Goal: Communication & Community: Answer question/provide support

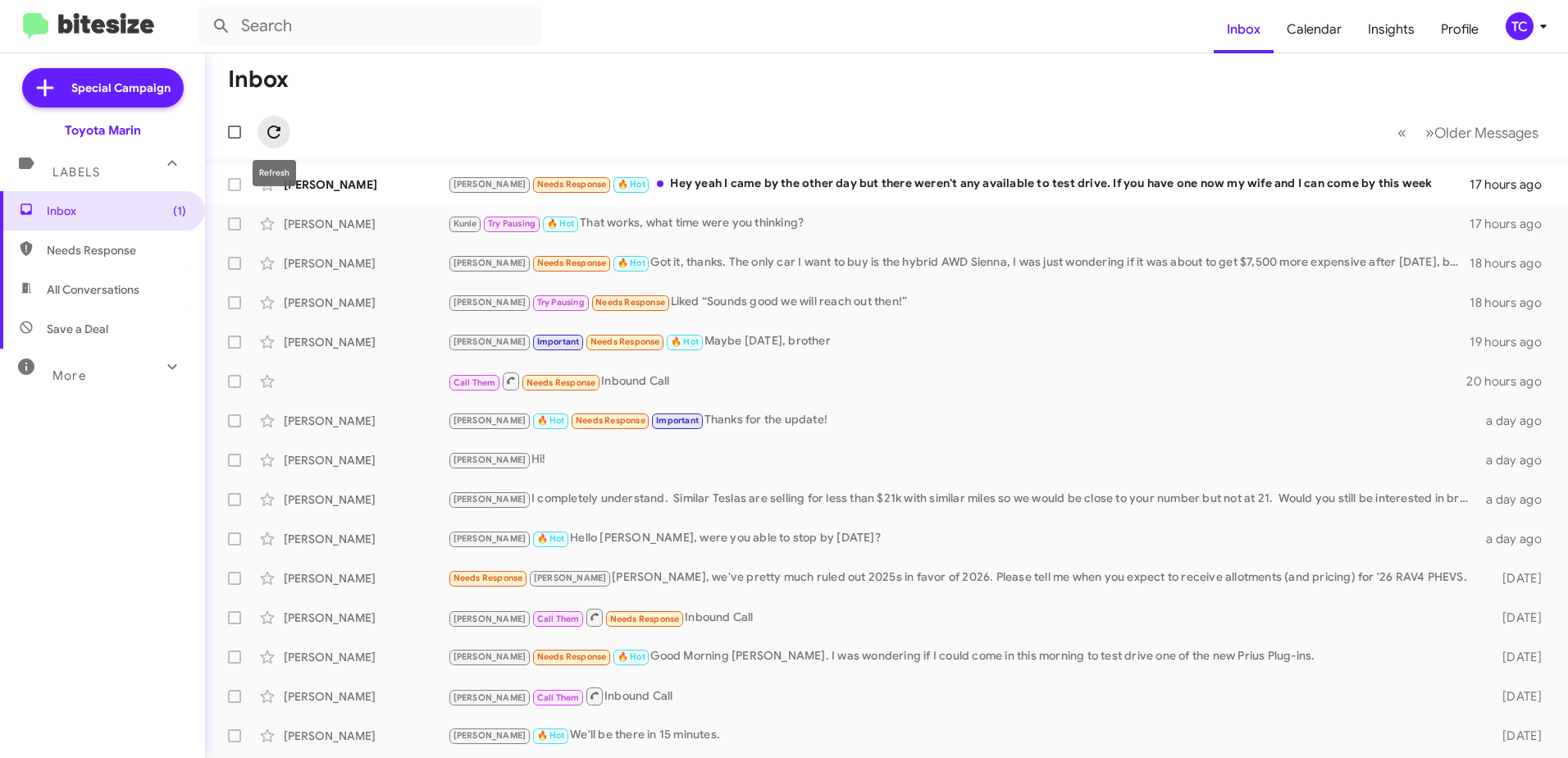
click at [280, 124] on icon at bounding box center [274, 132] width 20 height 20
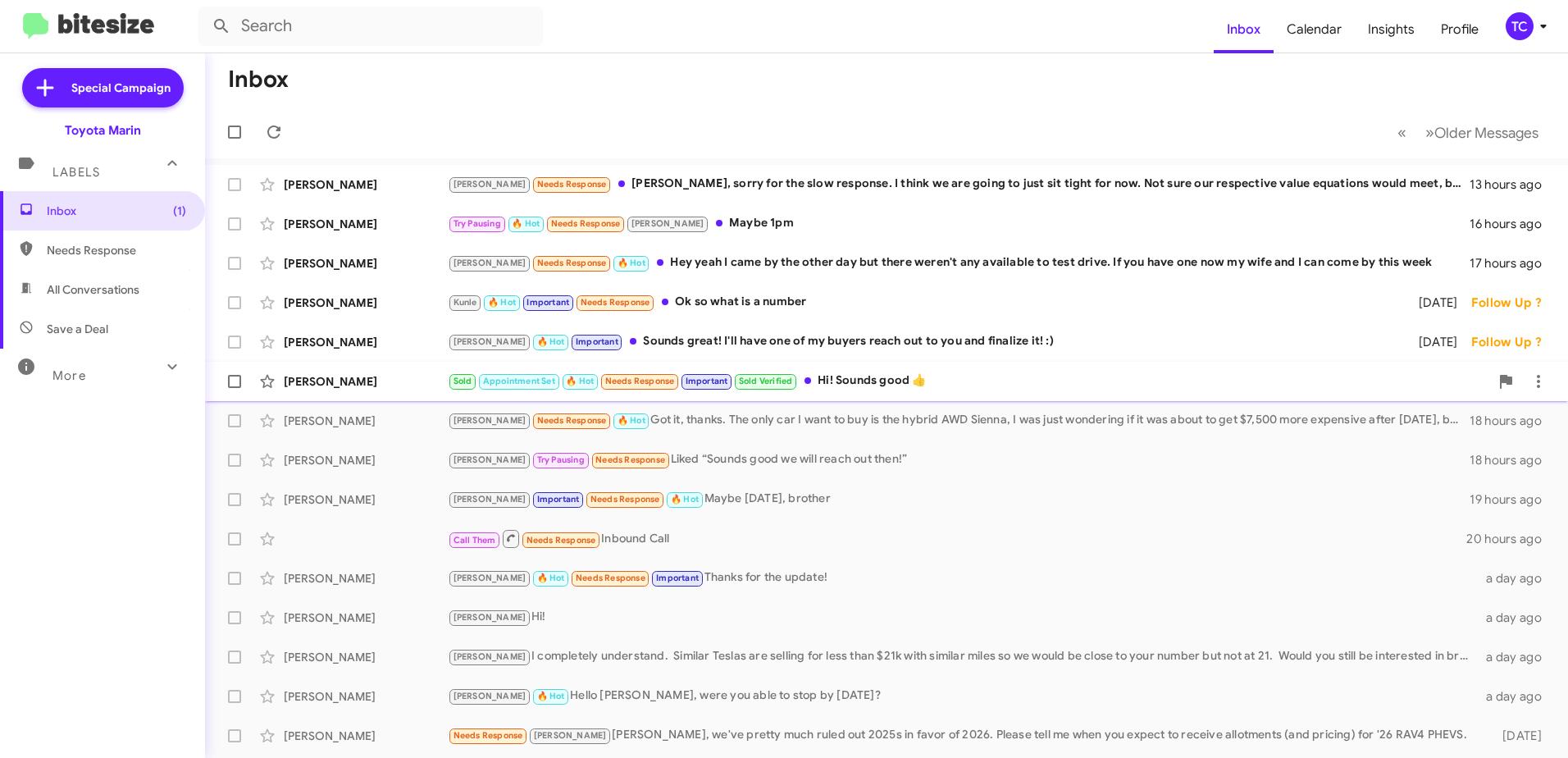
click at [867, 379] on div "Sold Appointment Set 🔥 Hot Needs Response Important Sold Verified Hi! Sounds go…" at bounding box center [969, 381] width 1042 height 19
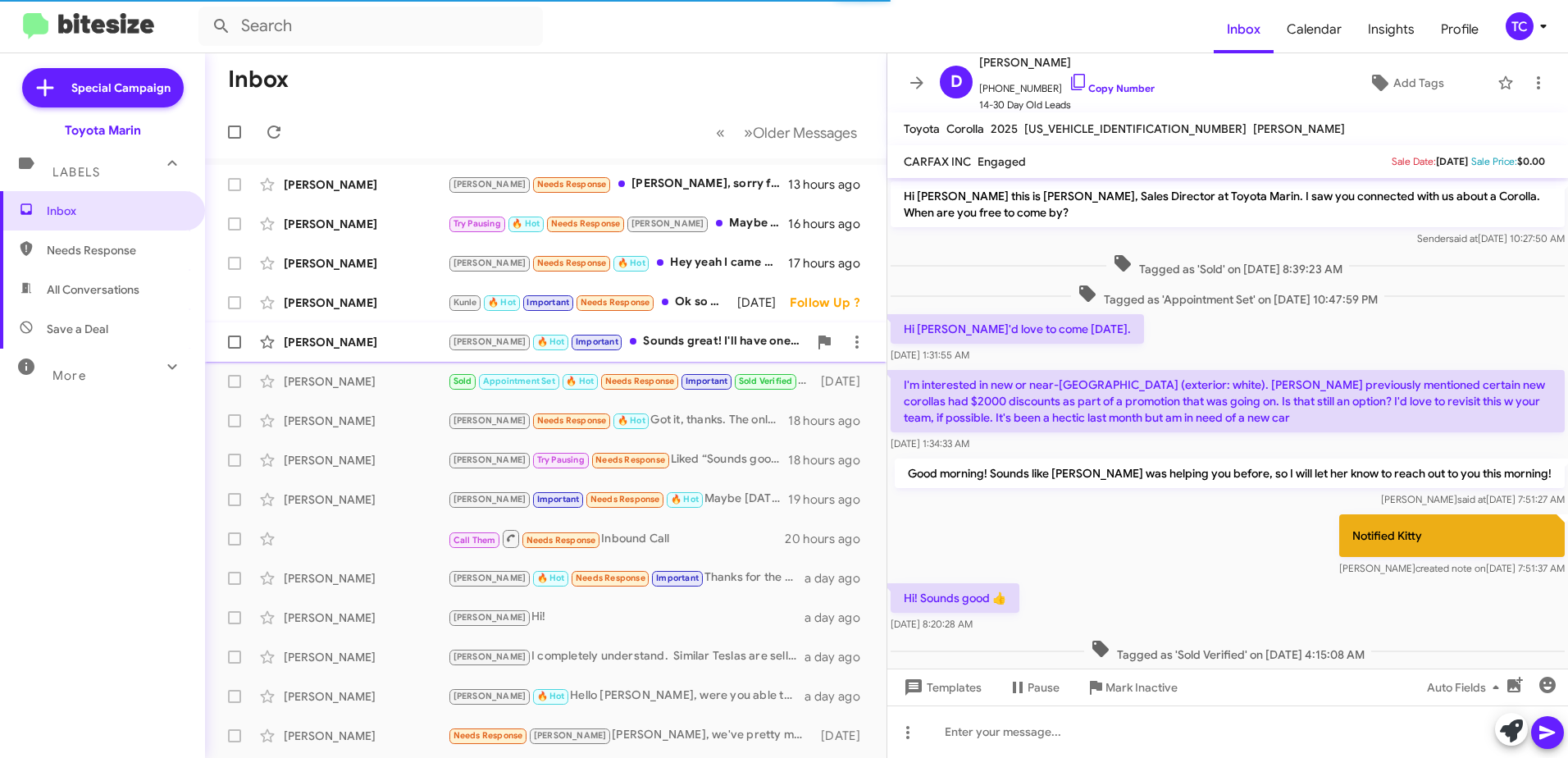
click at [645, 342] on div "[PERSON_NAME] 🔥 Hot Important Sounds great! I'll have one of my buyers reach ou…" at bounding box center [628, 341] width 360 height 19
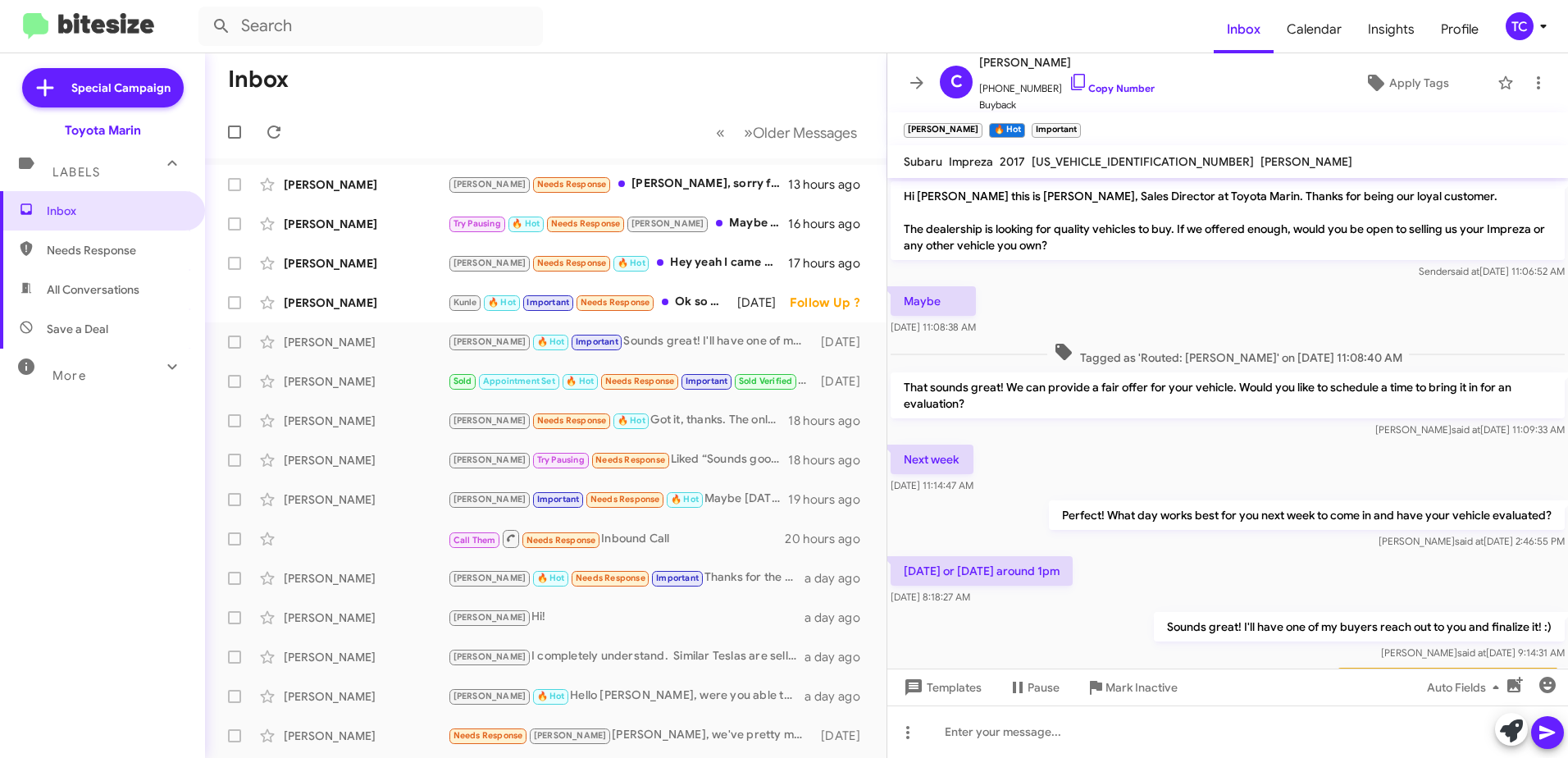
scroll to position [102, 0]
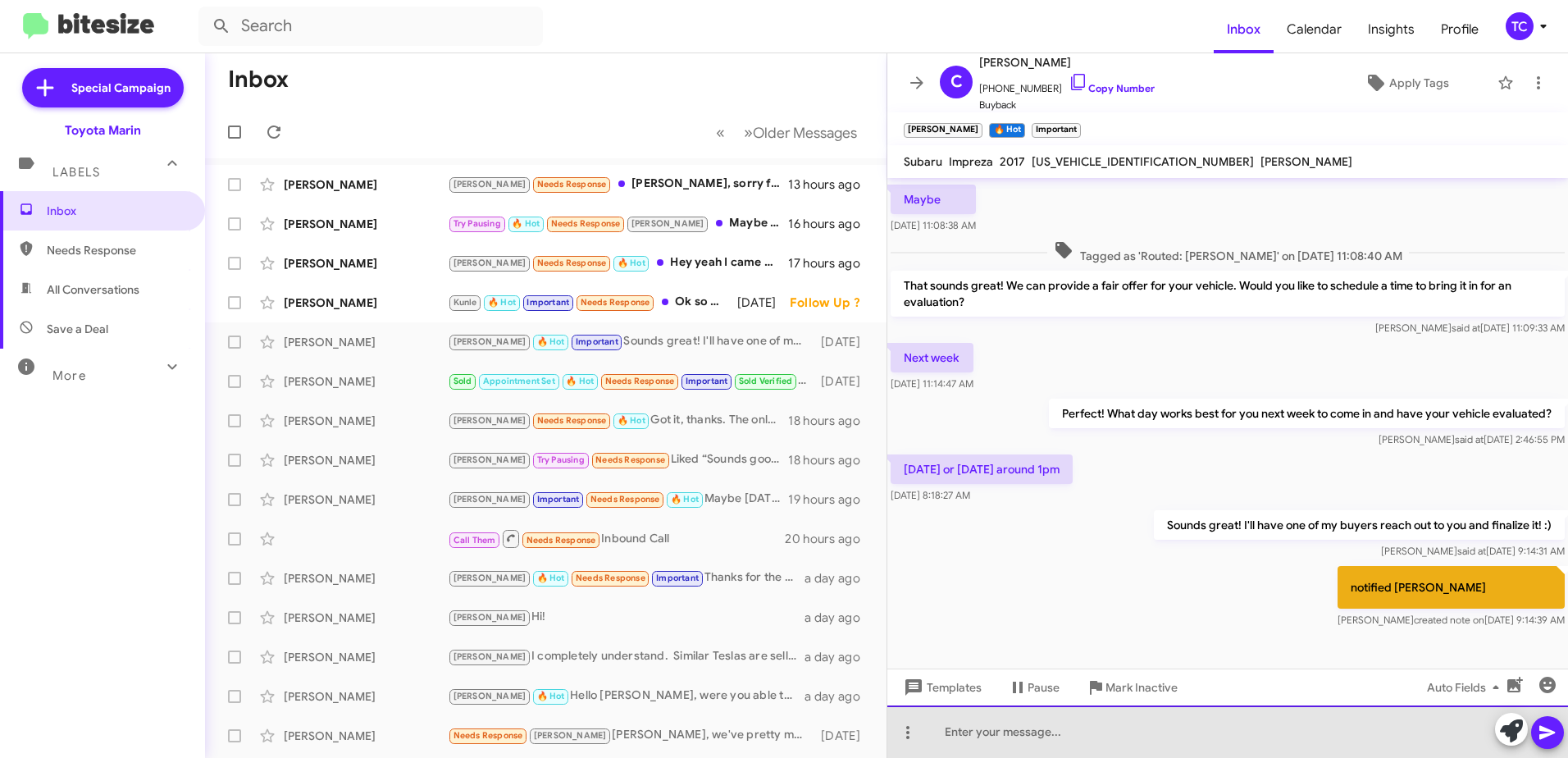
drag, startPoint x: 1191, startPoint y: 744, endPoint x: 1201, endPoint y: 736, distance: 12.8
click at [1192, 744] on div at bounding box center [1228, 731] width 681 height 52
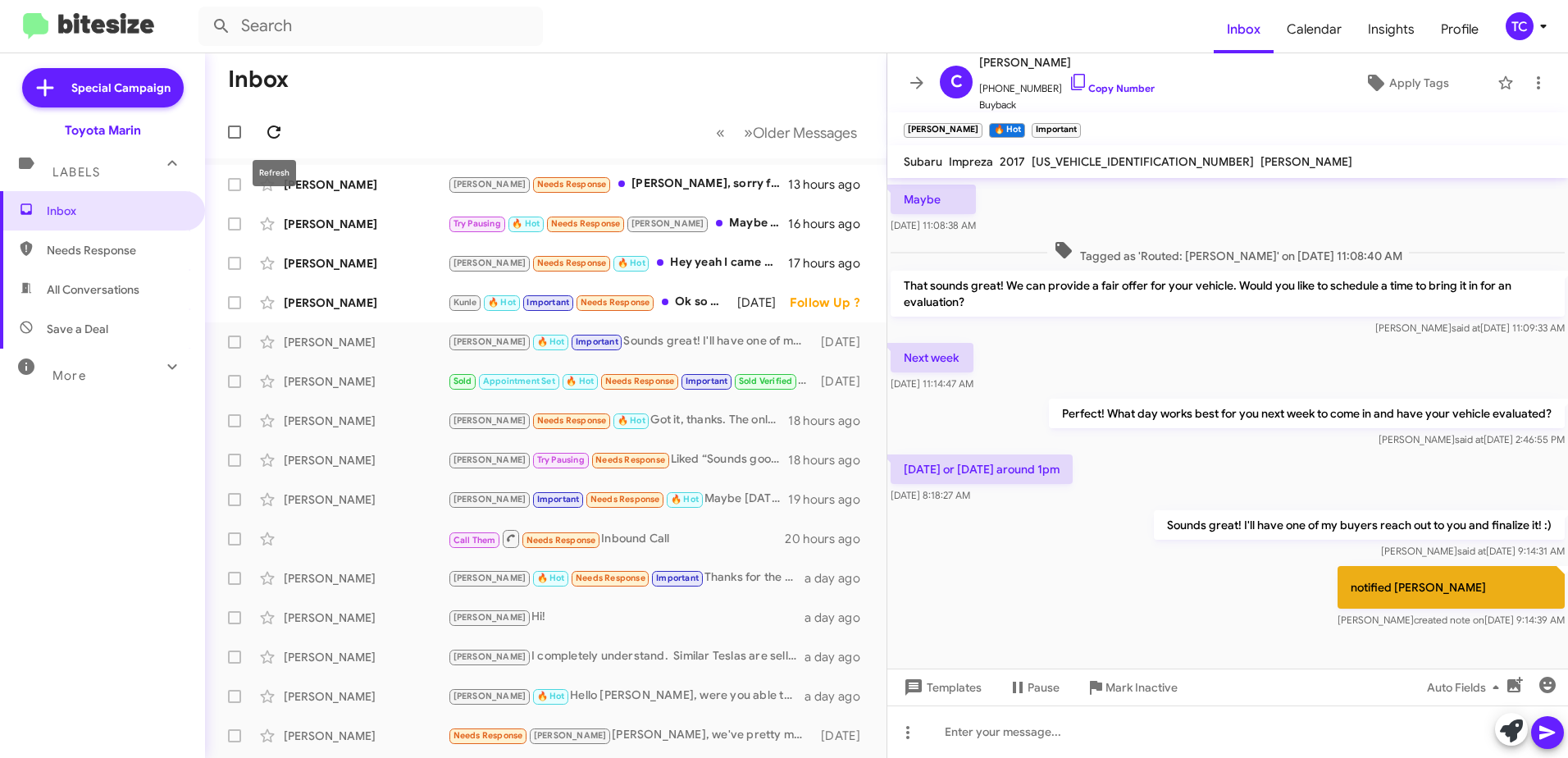
click at [277, 130] on icon at bounding box center [274, 132] width 13 height 13
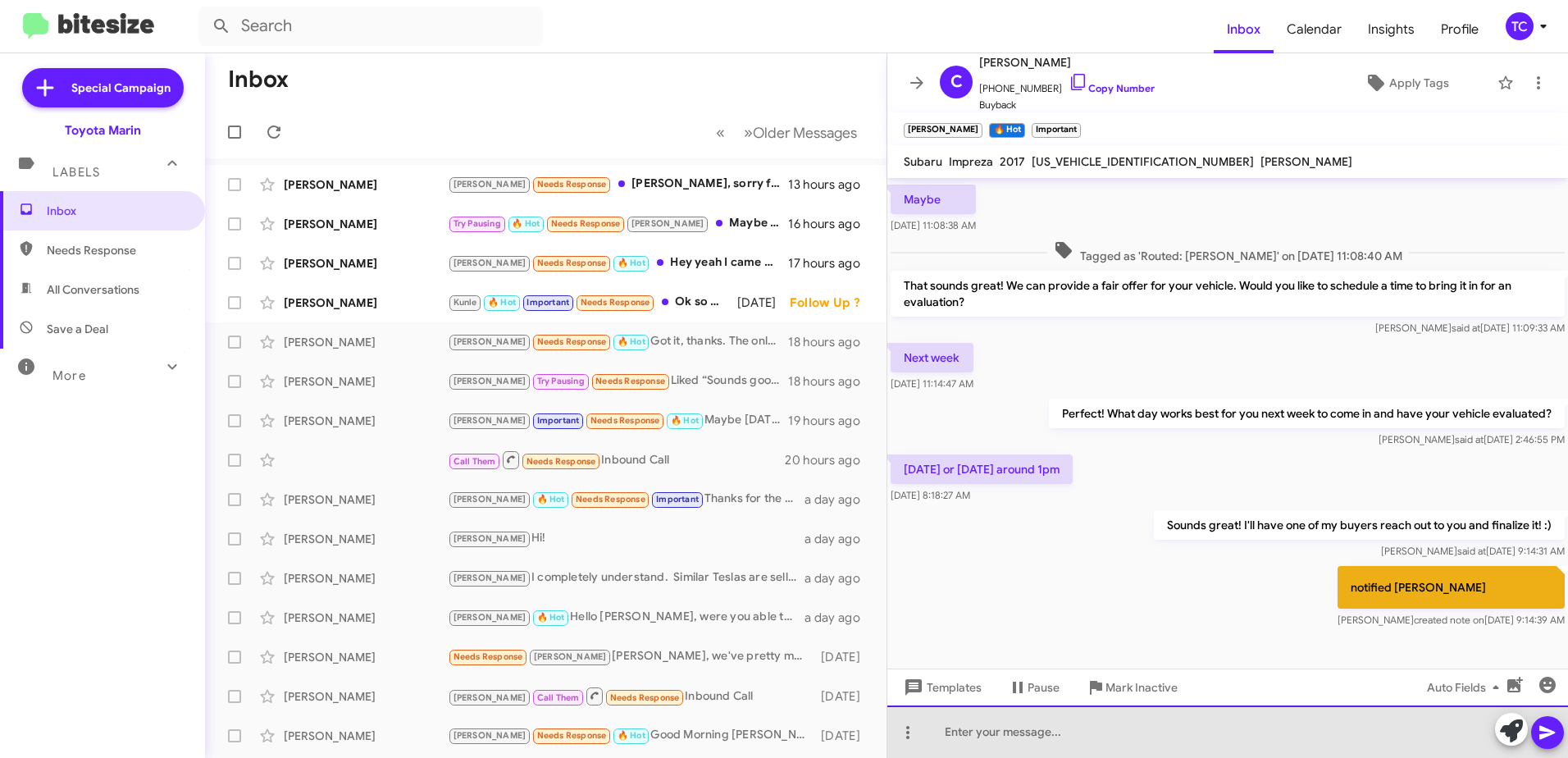
click at [1126, 710] on div at bounding box center [1228, 731] width 681 height 52
click at [1117, 718] on div at bounding box center [1228, 731] width 681 height 52
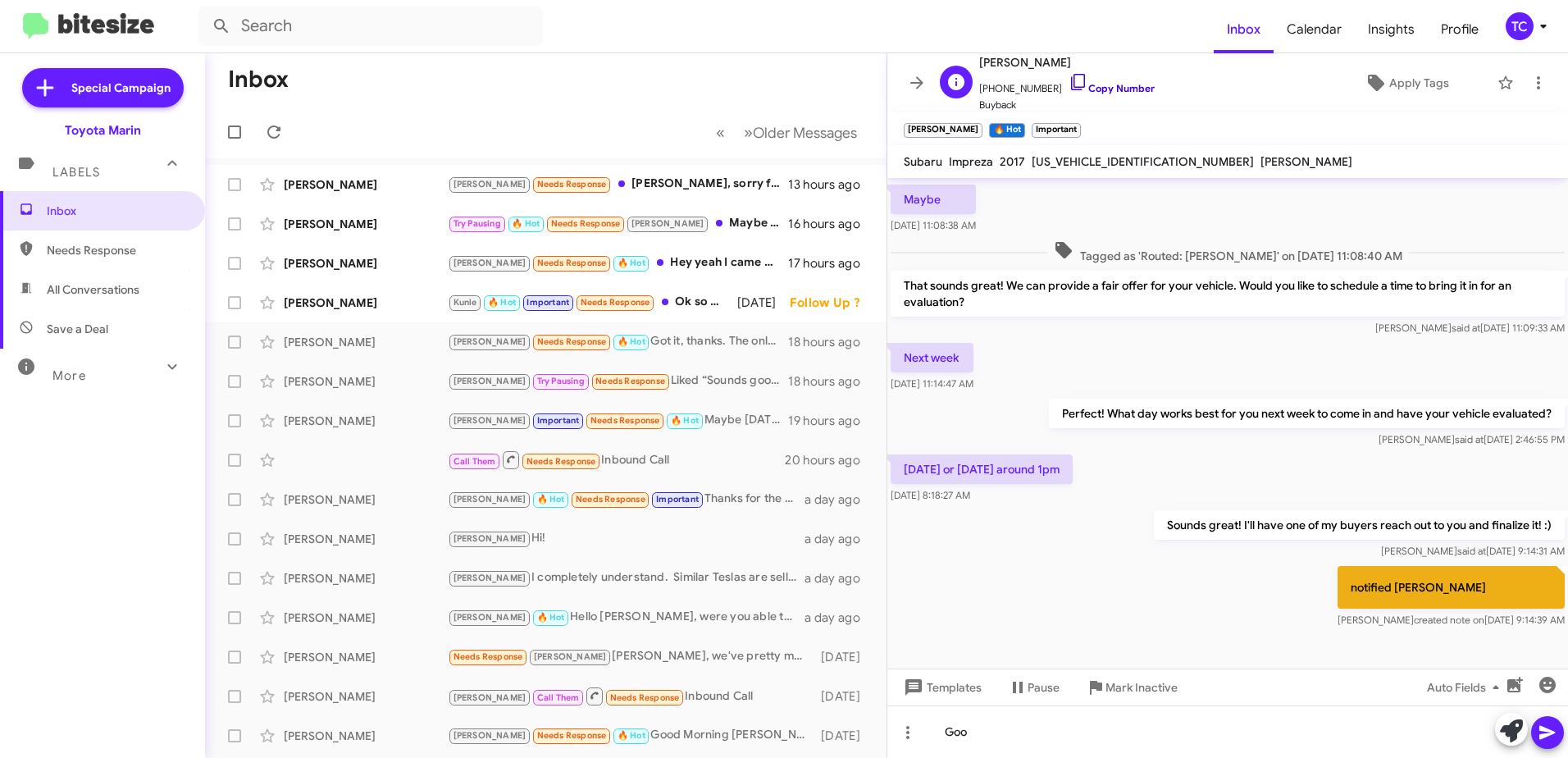
click at [1069, 70] on span "[PERSON_NAME]" at bounding box center [1067, 62] width 176 height 20
click at [1529, 76] on icon at bounding box center [1539, 83] width 20 height 20
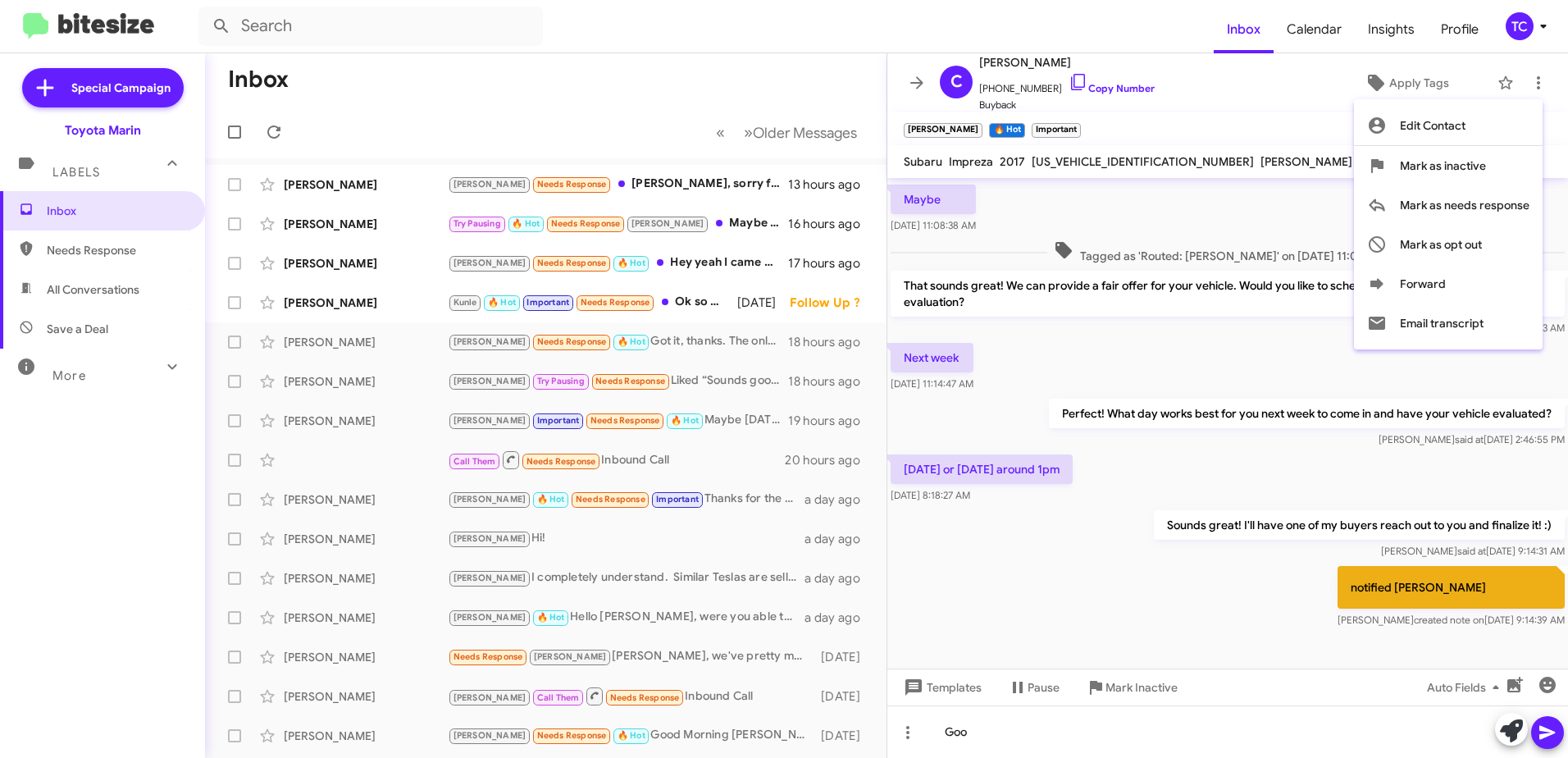
click at [749, 307] on div at bounding box center [784, 379] width 1568 height 758
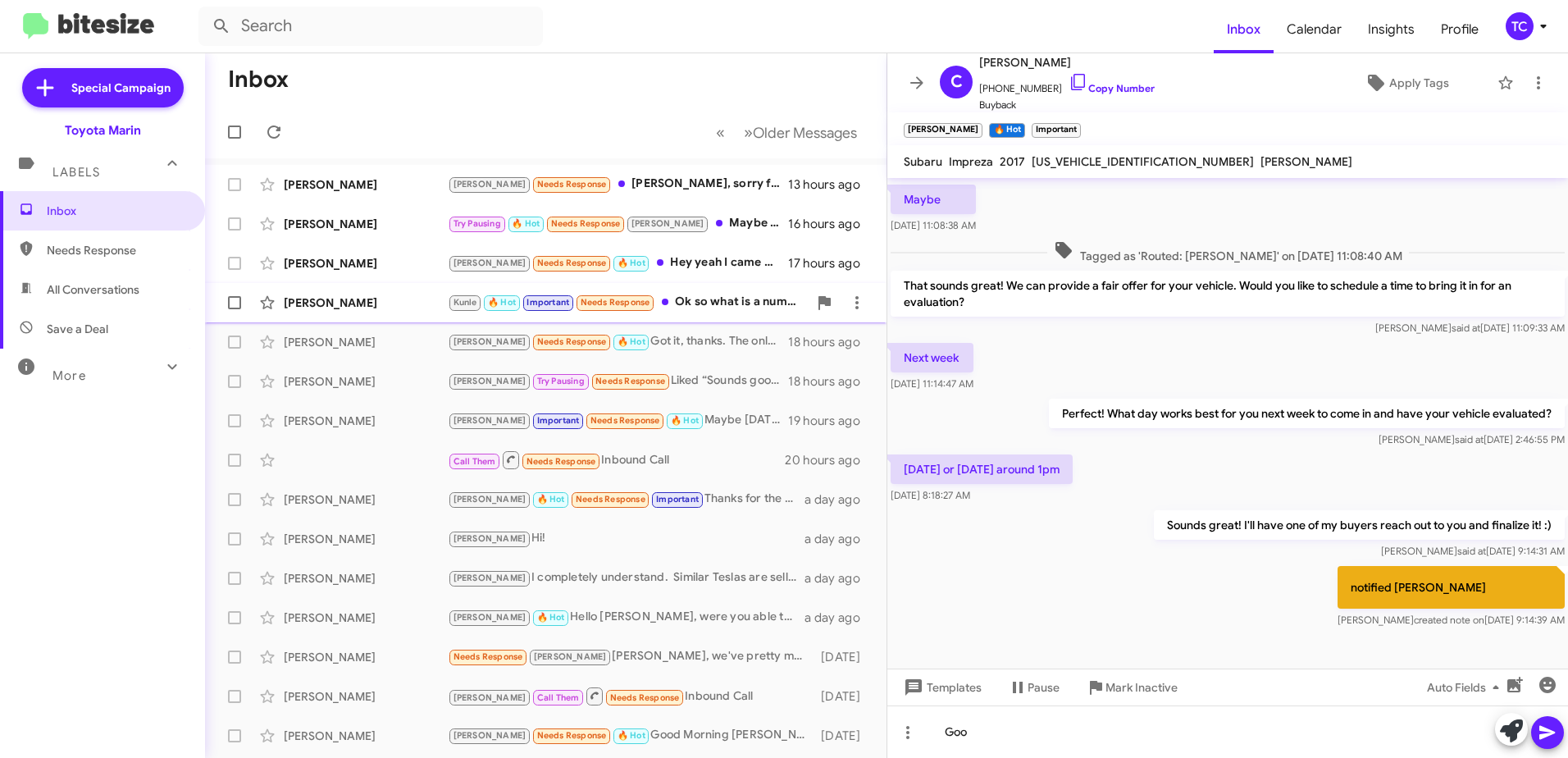
click at [749, 300] on div "Kunle 🔥 Hot Important Needs Response Ok so what is a number" at bounding box center [628, 302] width 360 height 19
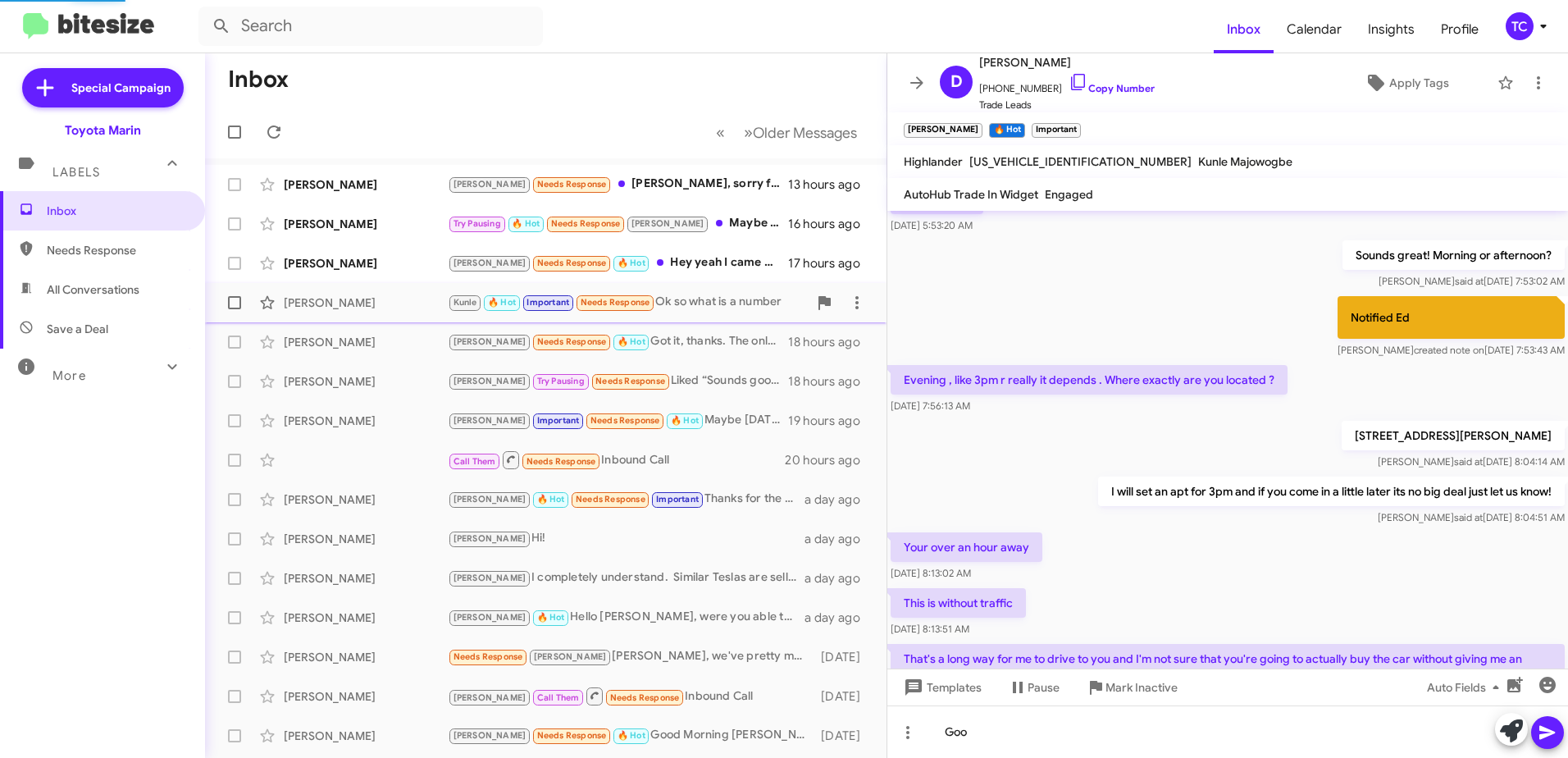
scroll to position [307, 0]
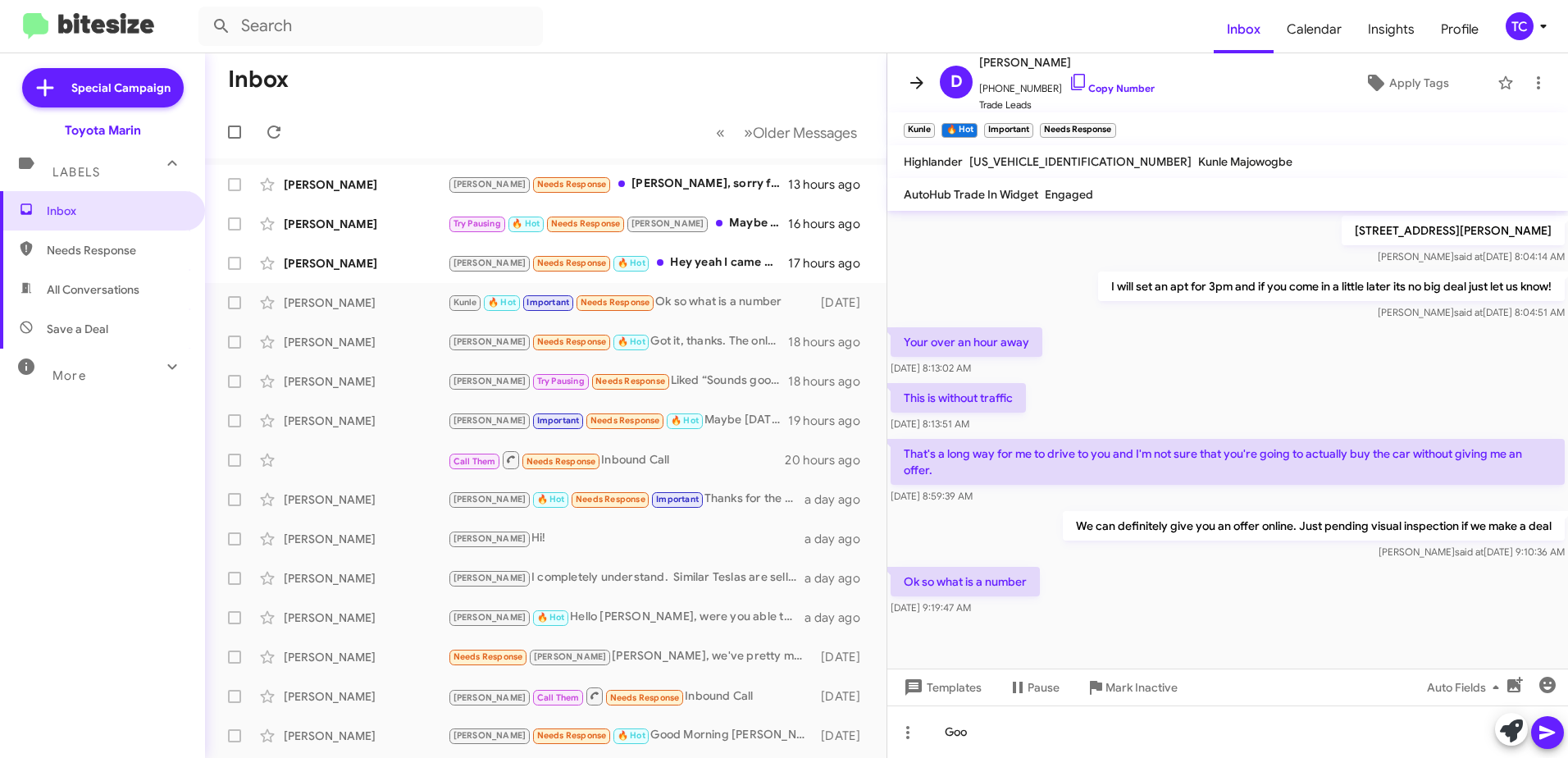
click at [920, 79] on icon at bounding box center [917, 83] width 20 height 20
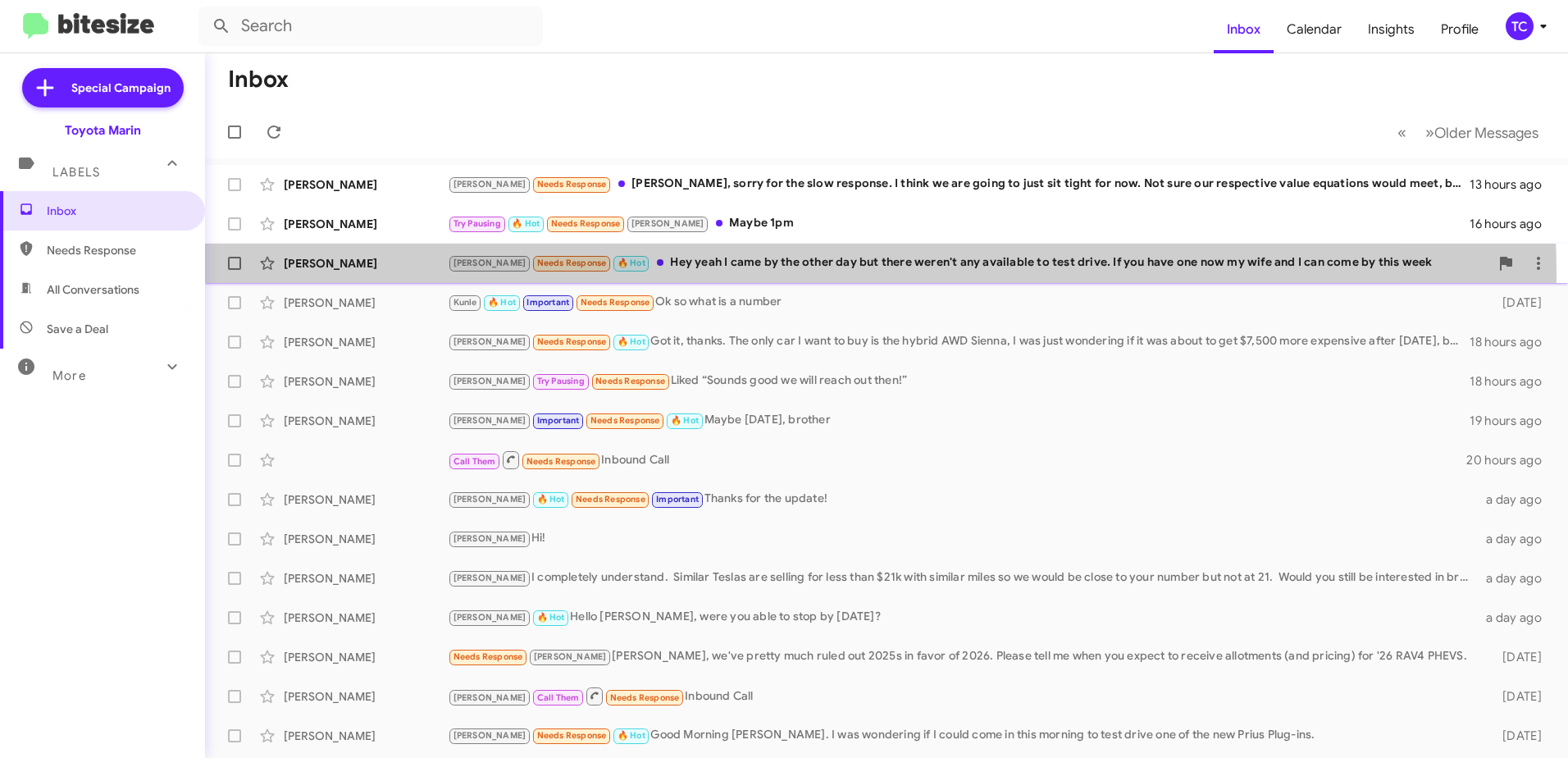
click at [749, 276] on div "[PERSON_NAME] [PERSON_NAME] Needs Response 🔥 Hot Hey yeah I came by the other d…" at bounding box center [886, 263] width 1337 height 33
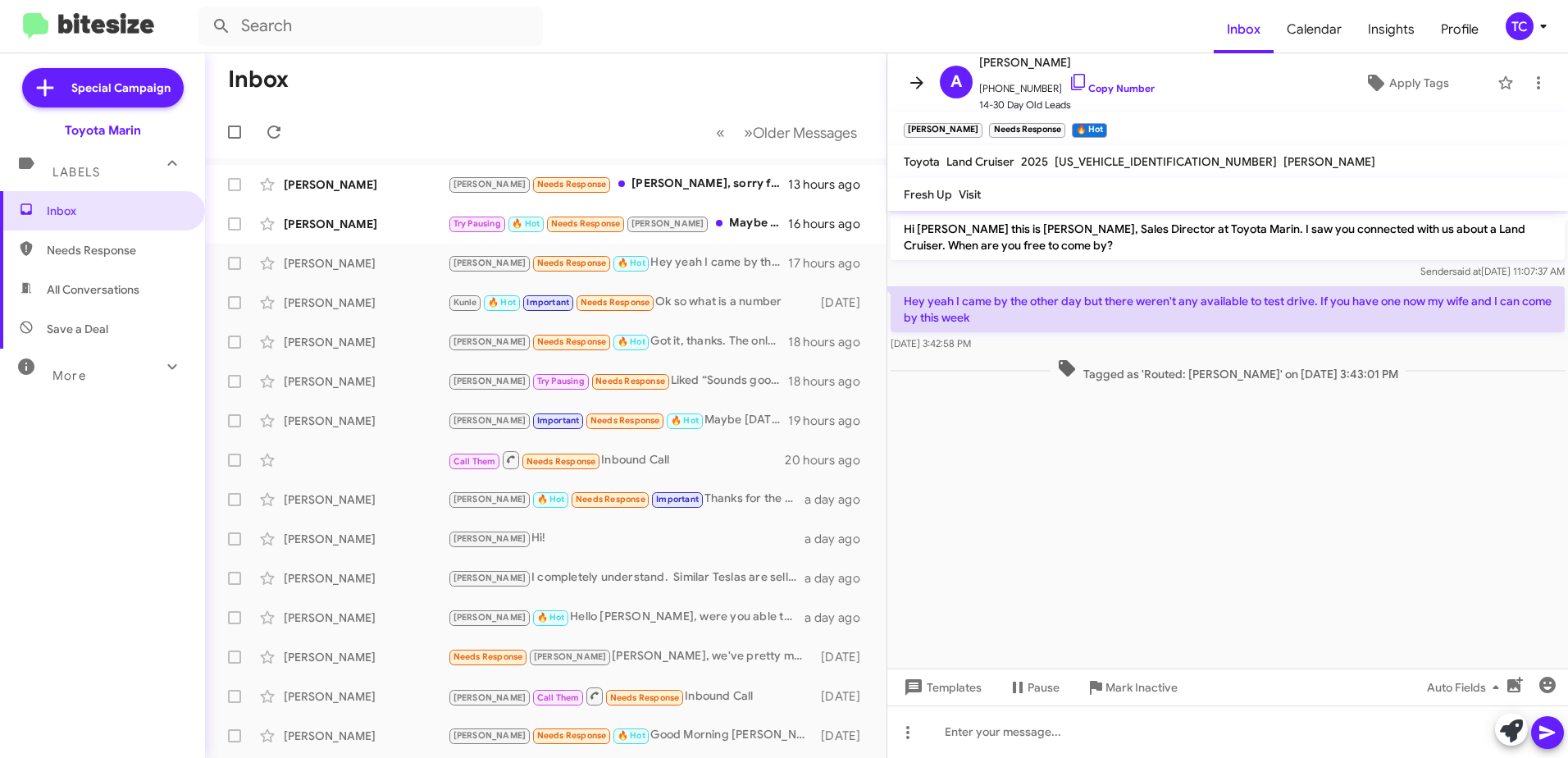
click at [904, 86] on span at bounding box center [917, 83] width 33 height 20
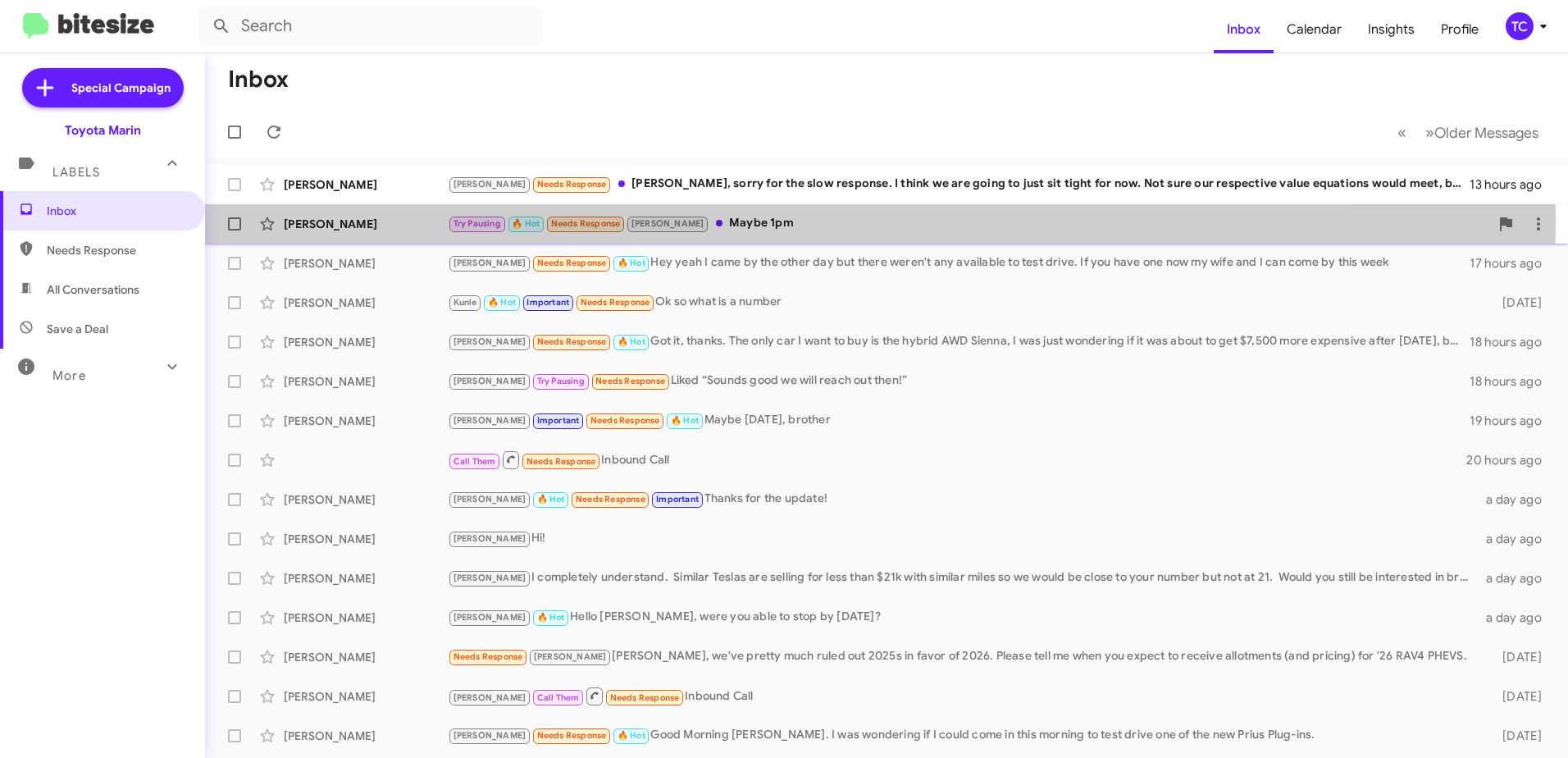
click at [725, 222] on div "Try Pausing 🔥 Hot Needs Response [PERSON_NAME] 1pm" at bounding box center [969, 224] width 1042 height 19
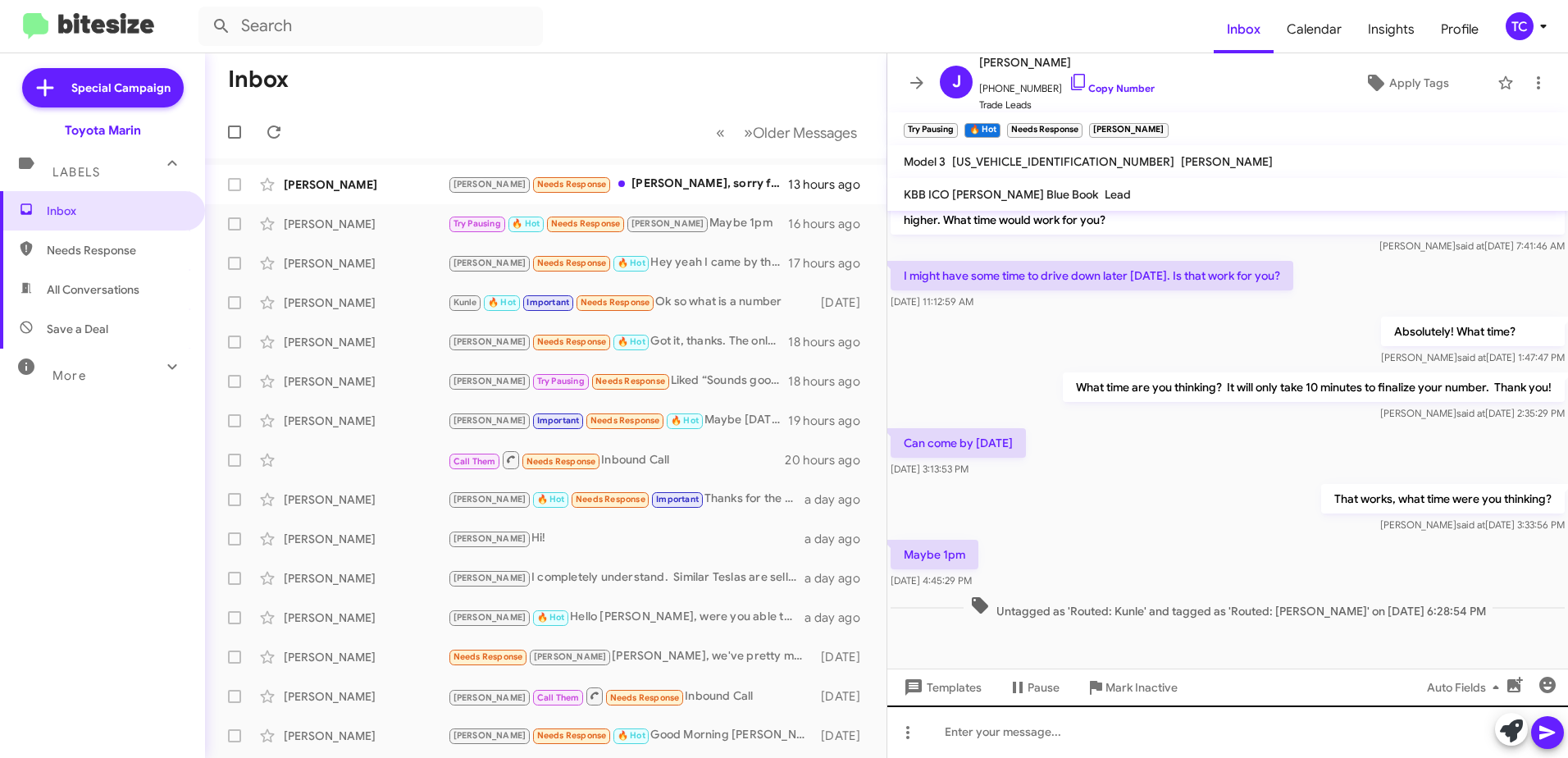
scroll to position [379, 0]
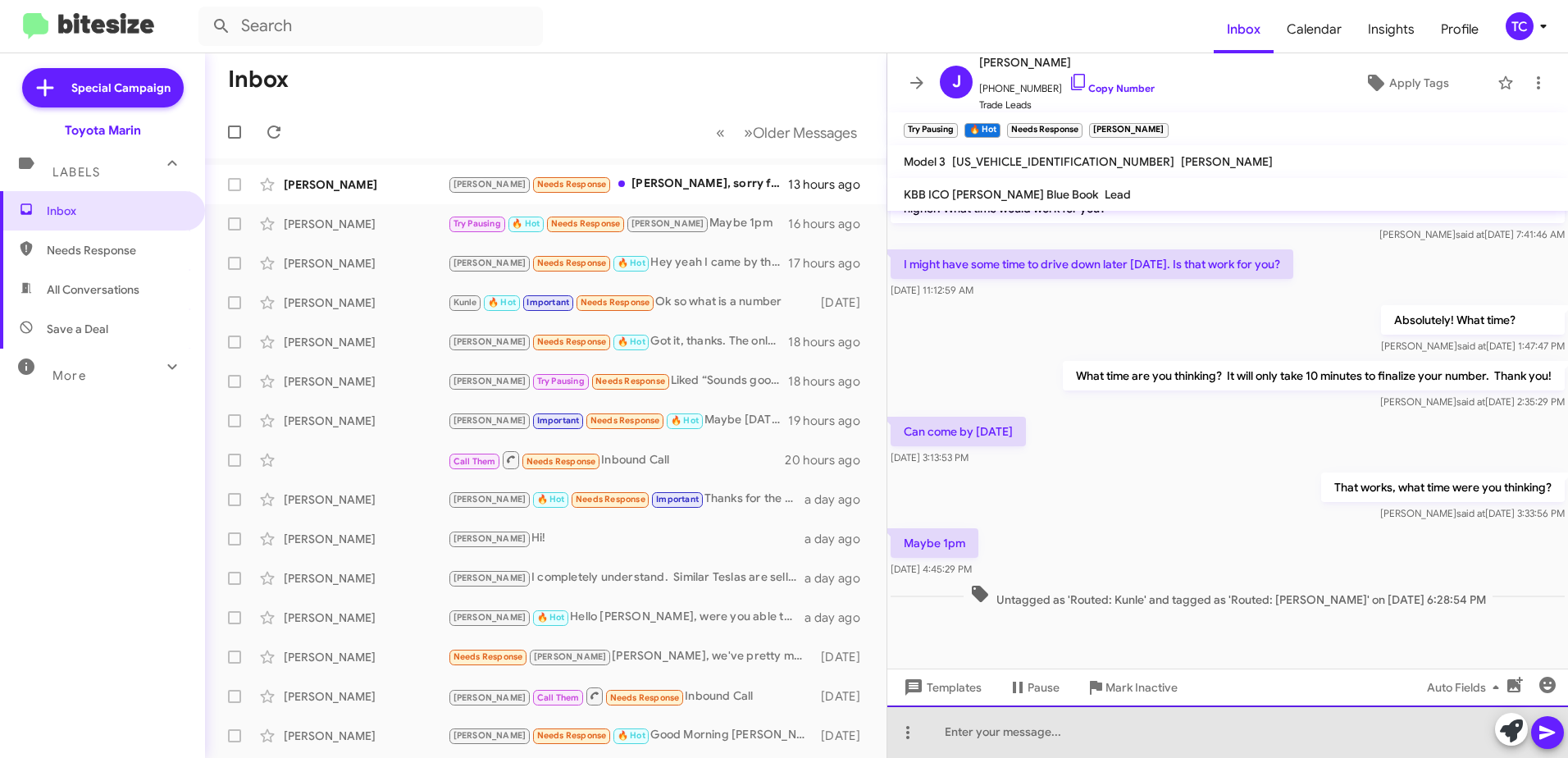
click at [1048, 719] on div at bounding box center [1228, 731] width 681 height 52
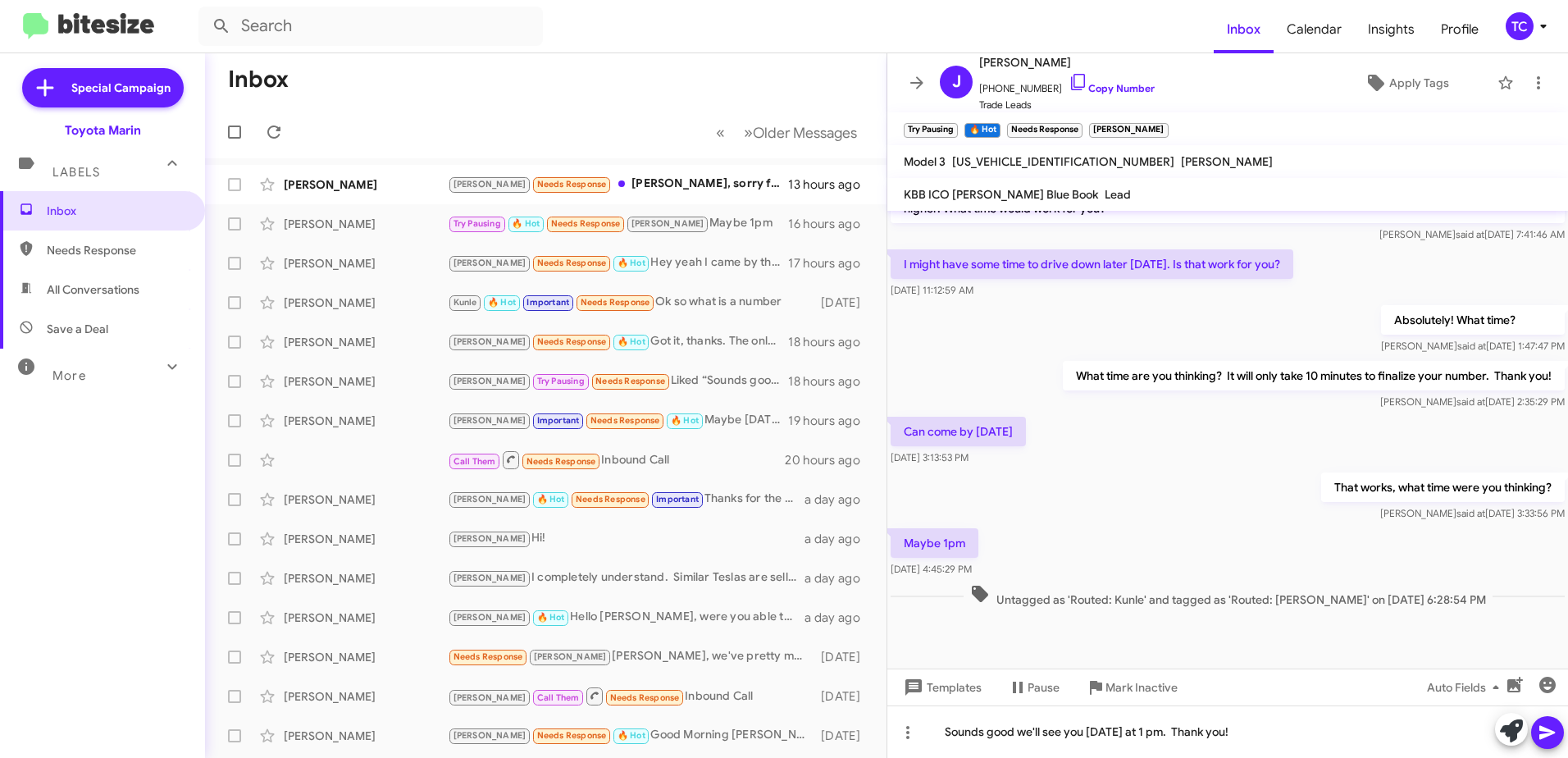
click at [1548, 721] on span at bounding box center [1547, 732] width 20 height 33
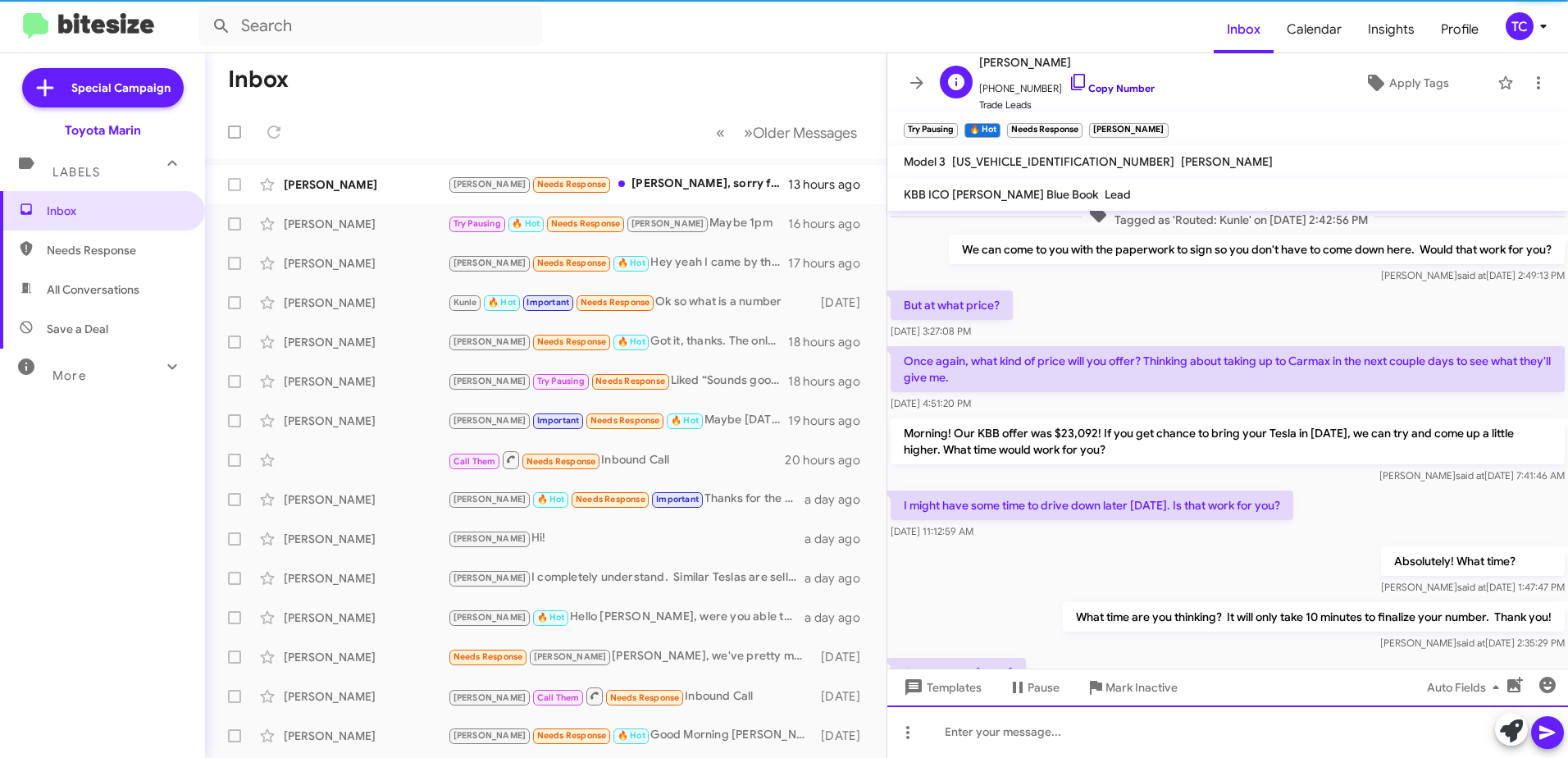
scroll to position [439, 0]
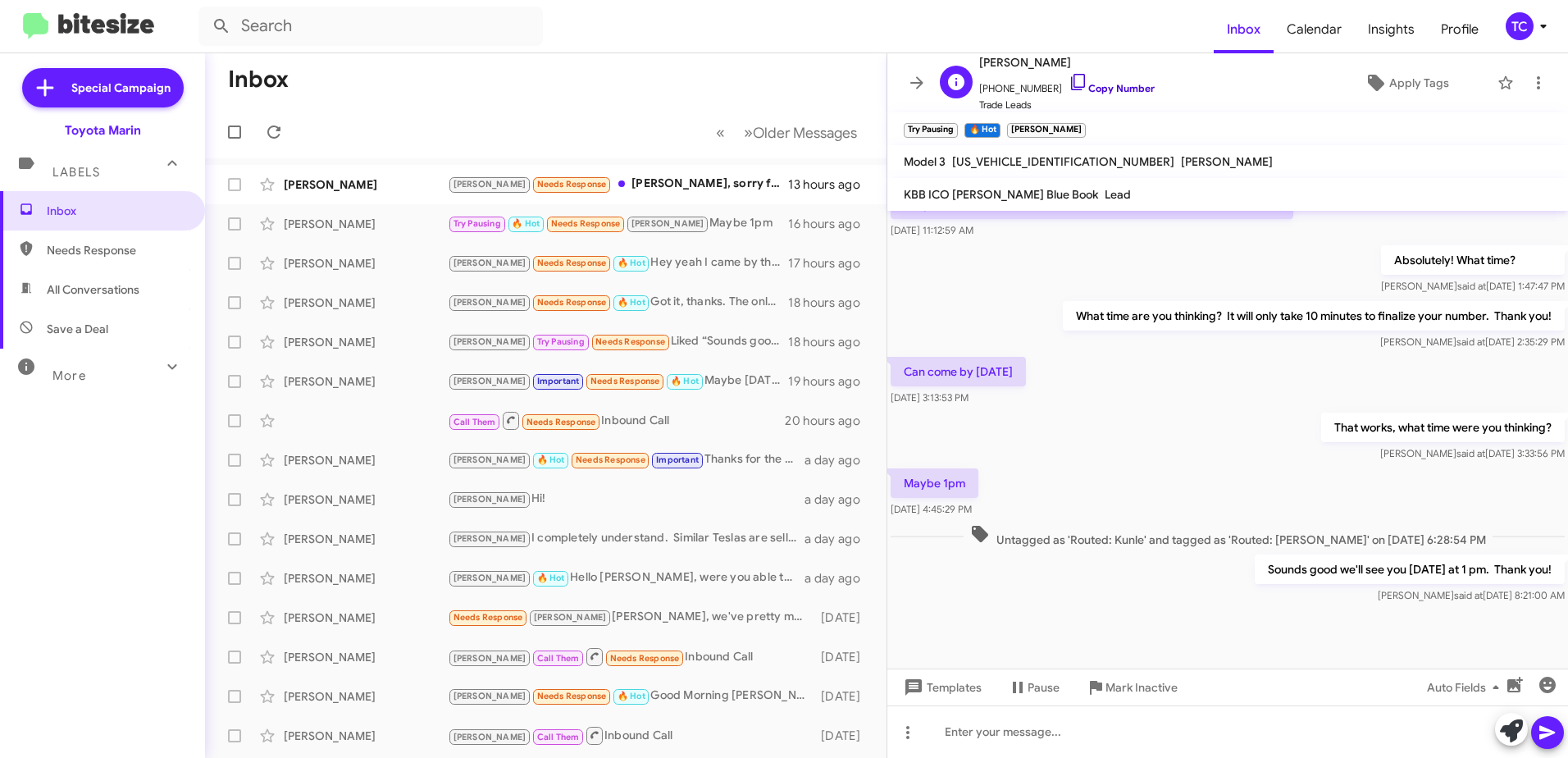
click at [1072, 81] on icon at bounding box center [1078, 82] width 14 height 16
click at [672, 185] on div "[PERSON_NAME] Needs Response [PERSON_NAME], sorry for the slow response. I thin…" at bounding box center [628, 185] width 360 height 19
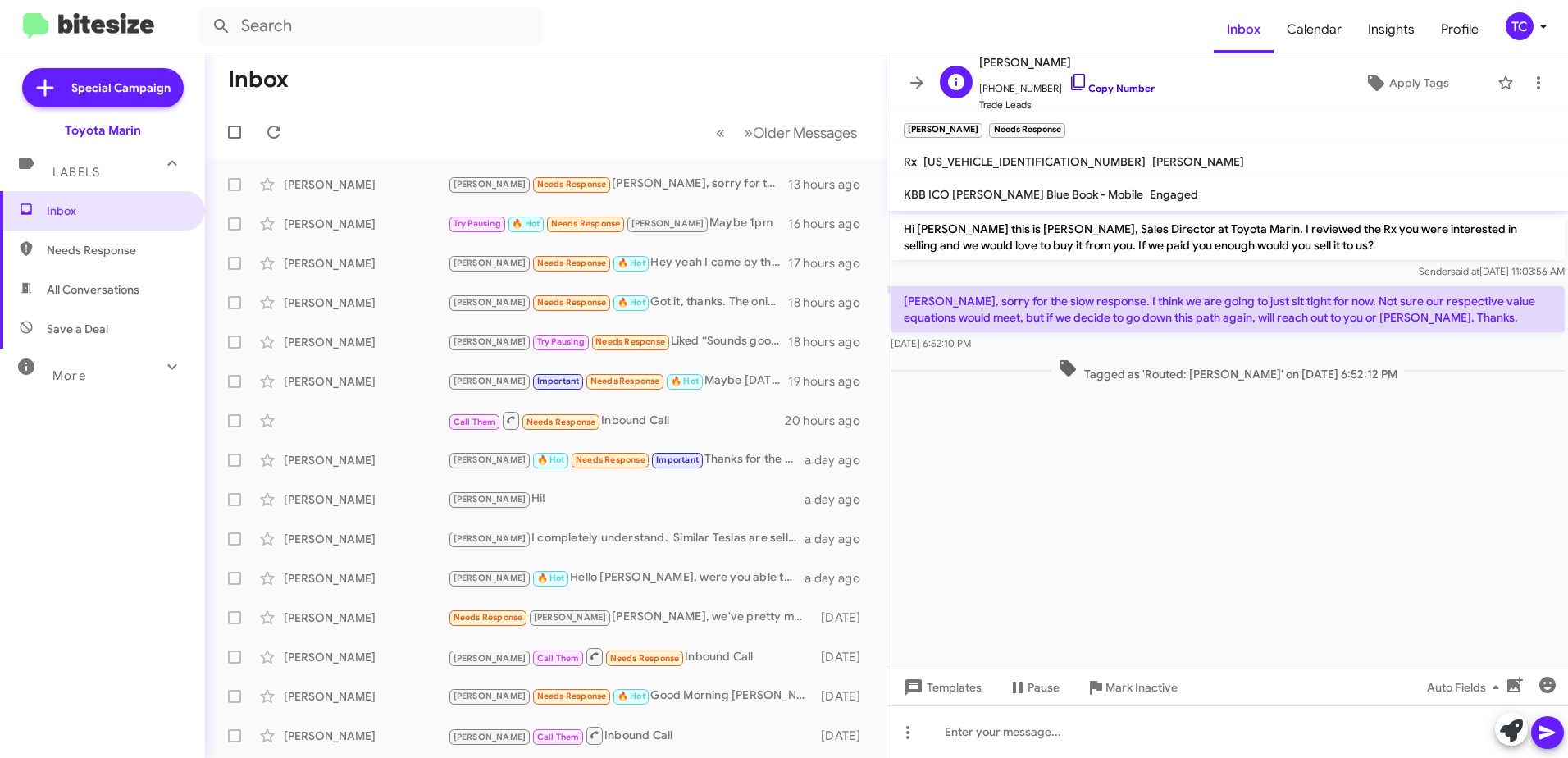
click at [1069, 81] on icon at bounding box center [1078, 82] width 20 height 20
click at [1321, 589] on cdk-virtual-scroll-viewport "Hi [PERSON_NAME] this is [PERSON_NAME], Sales Director at Toyota Marin. I revie…" at bounding box center [1228, 439] width 681 height 457
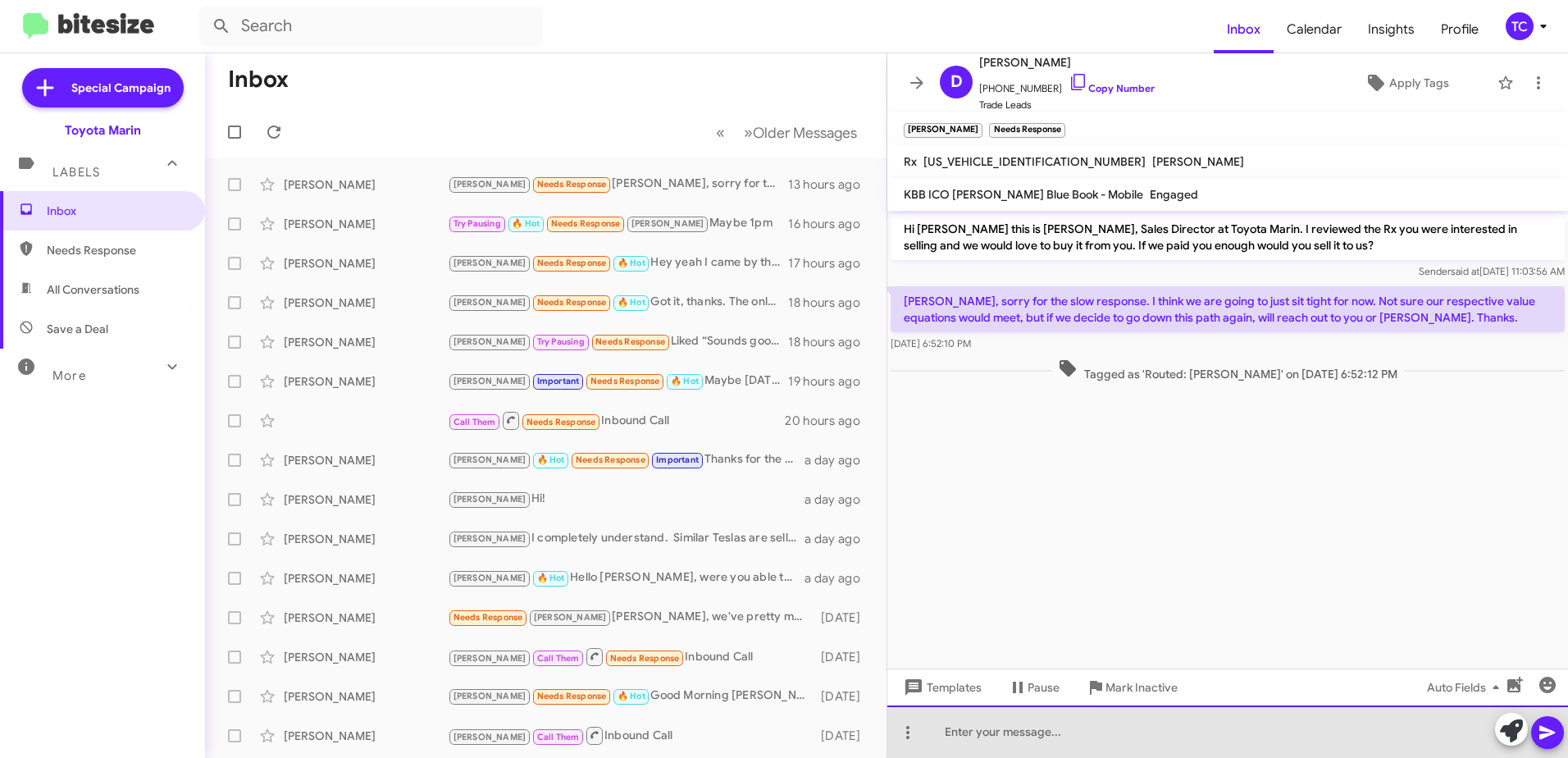
click at [1317, 730] on div at bounding box center [1228, 731] width 681 height 52
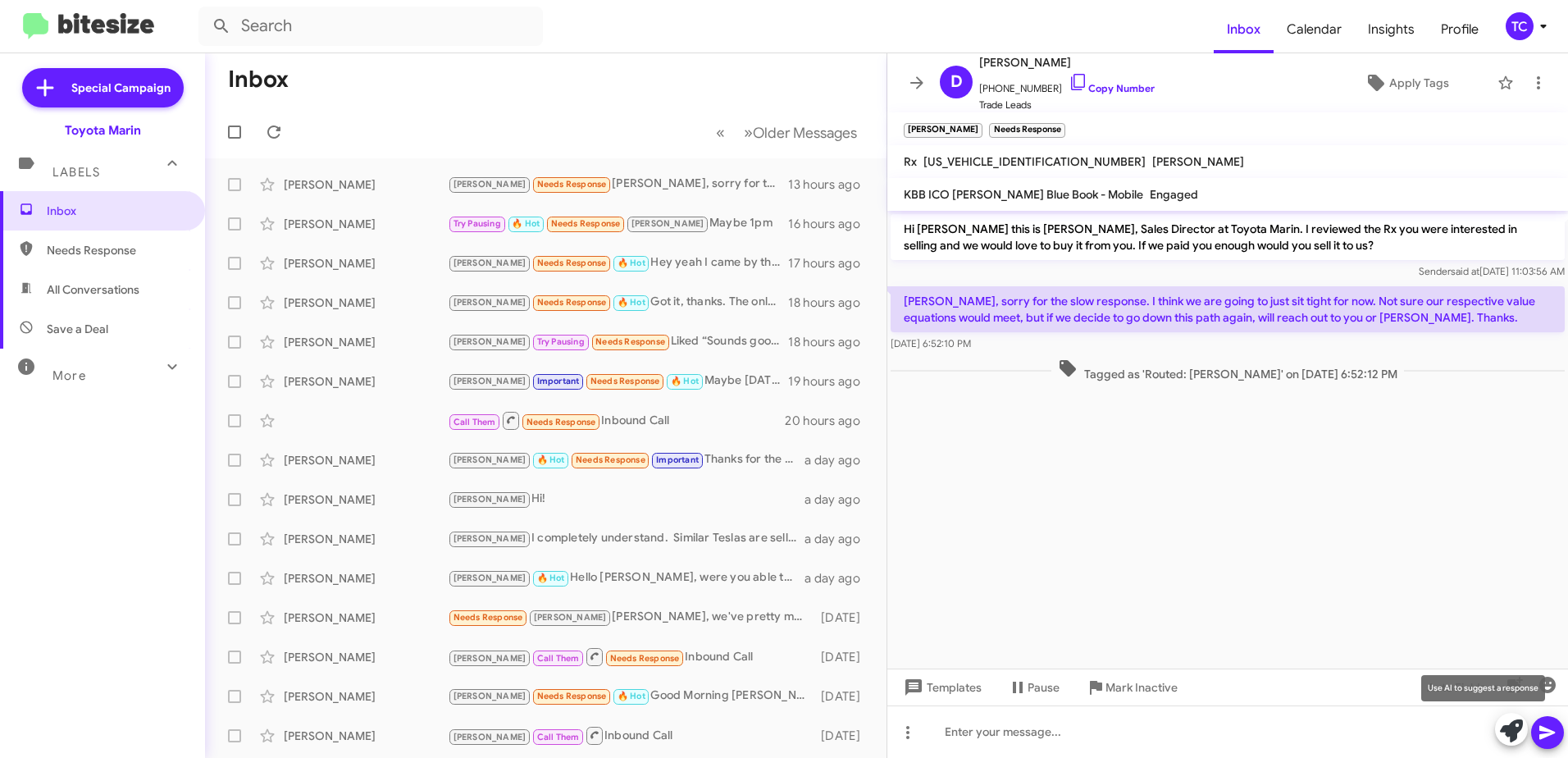
click at [1503, 730] on icon at bounding box center [1512, 731] width 23 height 23
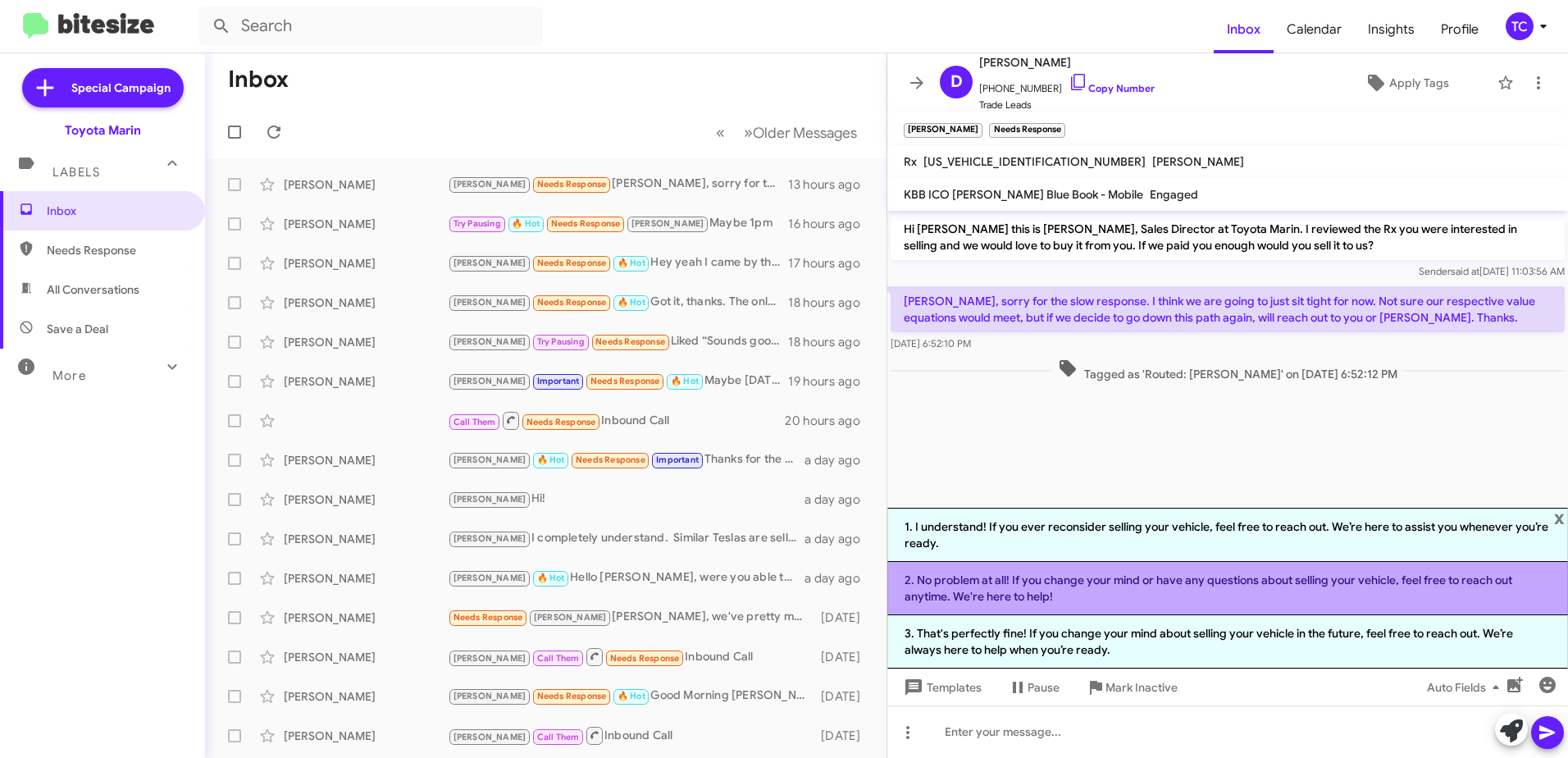
click at [1221, 590] on li "2. No problem at all! If you change your mind or have any questions about selli…" at bounding box center [1228, 589] width 681 height 53
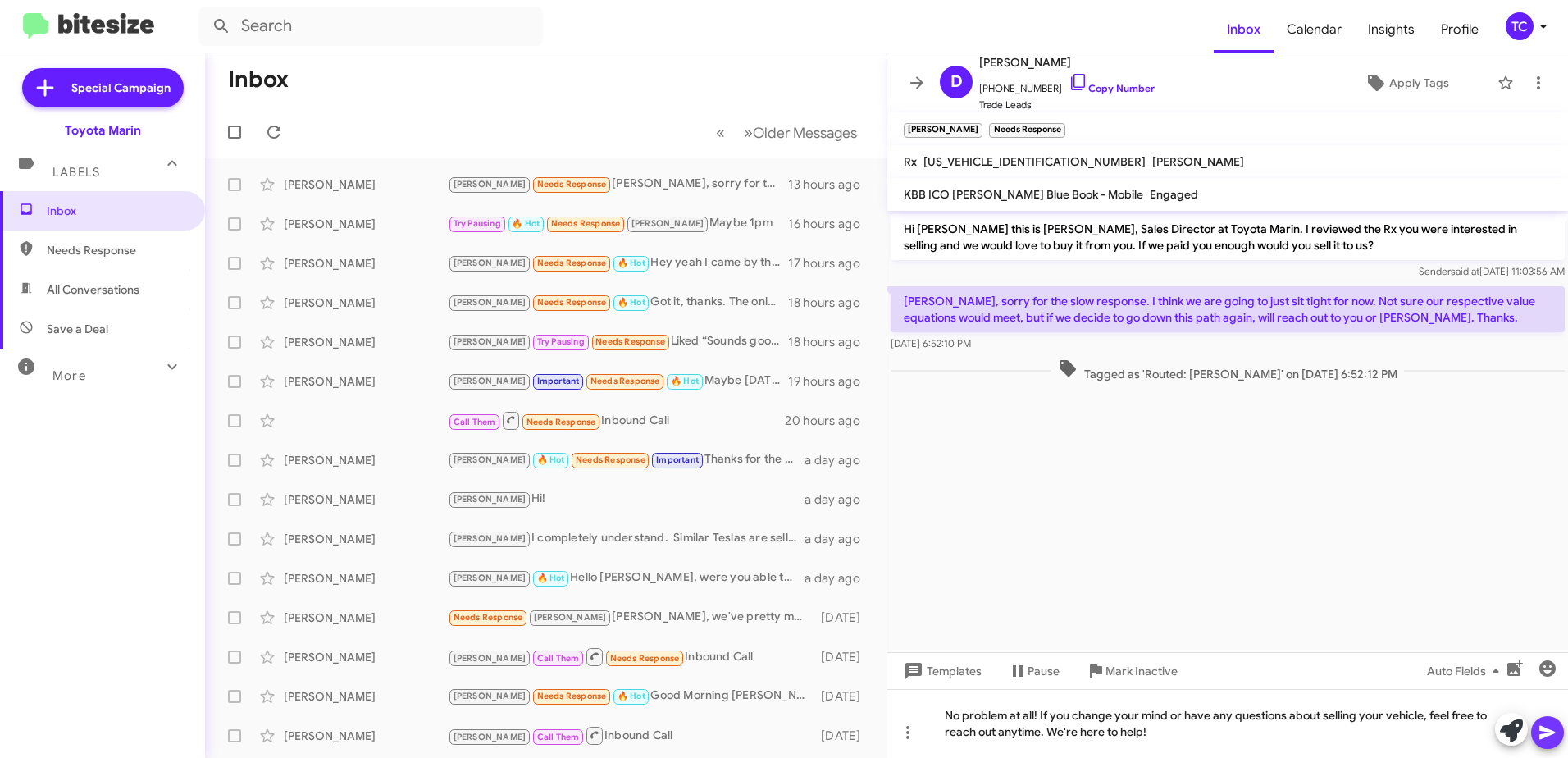
click at [1543, 732] on icon at bounding box center [1547, 732] width 20 height 20
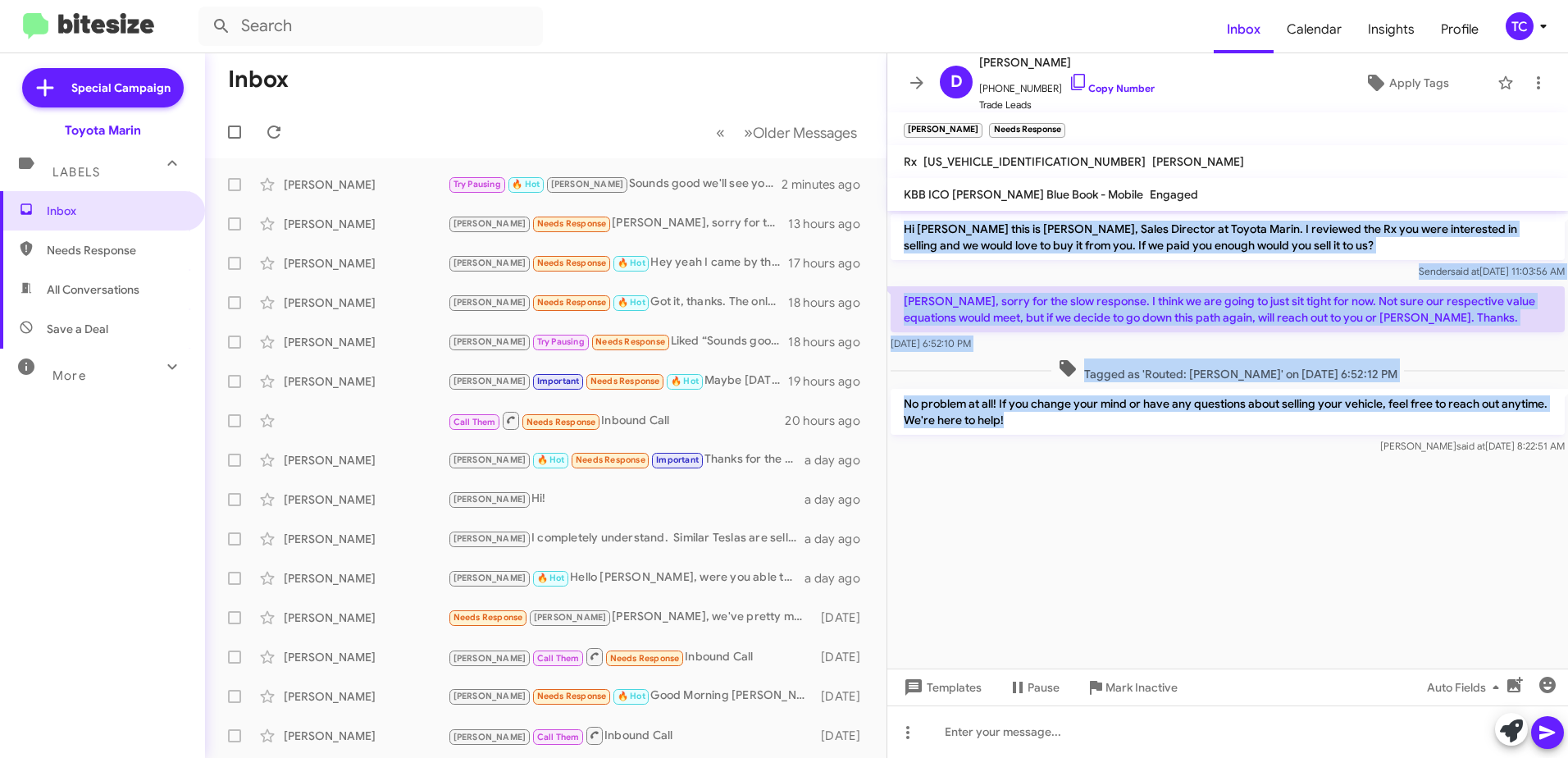
drag, startPoint x: 1026, startPoint y: 430, endPoint x: 900, endPoint y: 234, distance: 233.0
click at [900, 234] on div "Hi [PERSON_NAME] this is [PERSON_NAME], Sales Director at Toyota Marin. I revie…" at bounding box center [1228, 335] width 681 height 247
drag, startPoint x: 900, startPoint y: 234, endPoint x: 966, endPoint y: 238, distance: 66.1
copy div "Hi [PERSON_NAME] this is [PERSON_NAME], Sales Director at Toyota Marin. I revie…"
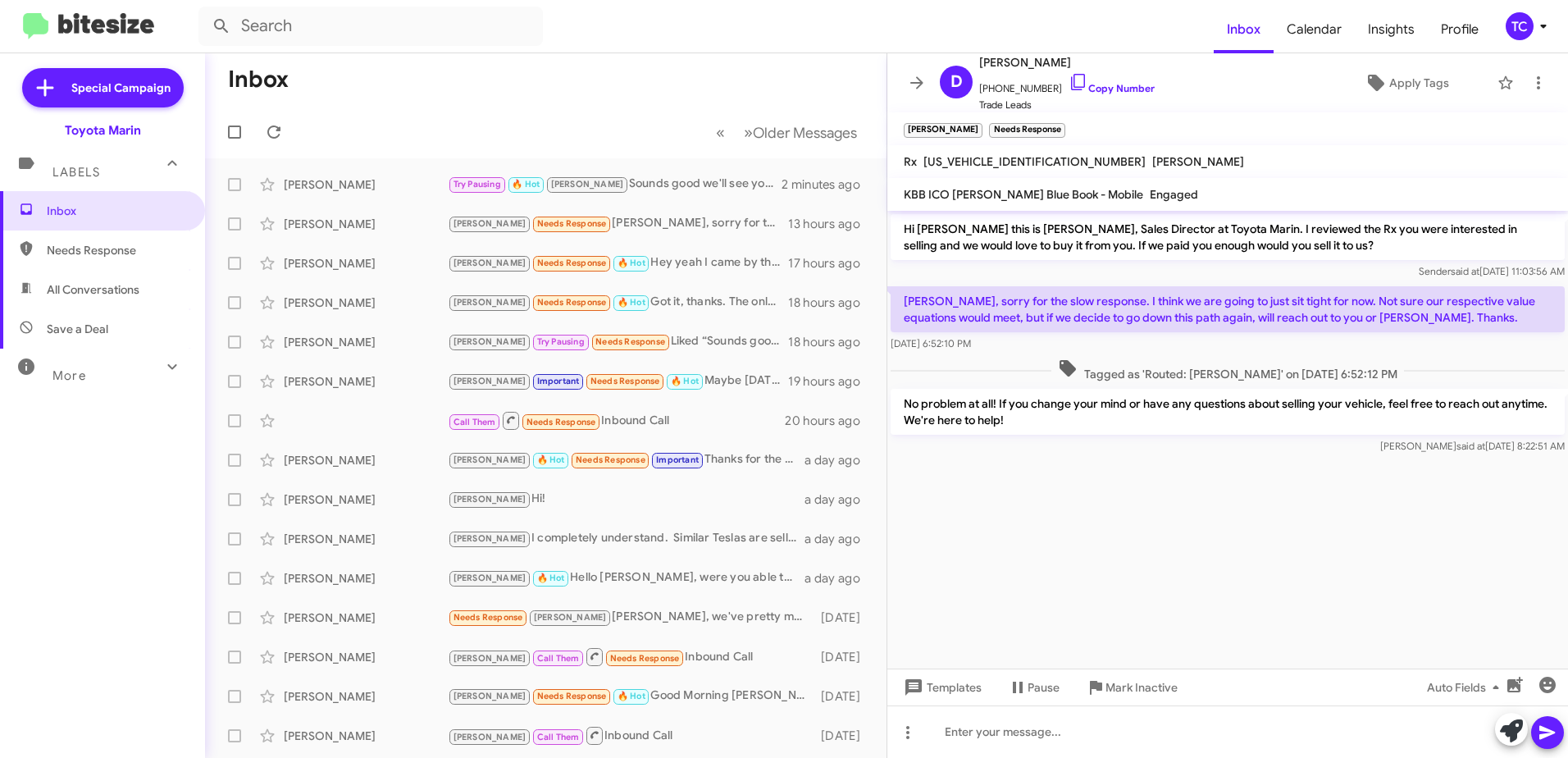
click at [1267, 534] on cdk-virtual-scroll-viewport "Hi [PERSON_NAME] this is [PERSON_NAME], Sales Director at Toyota Marin. I revie…" at bounding box center [1228, 439] width 681 height 457
click at [275, 132] on icon at bounding box center [274, 132] width 20 height 20
click at [922, 86] on icon at bounding box center [917, 83] width 20 height 20
